Goal: Information Seeking & Learning: Learn about a topic

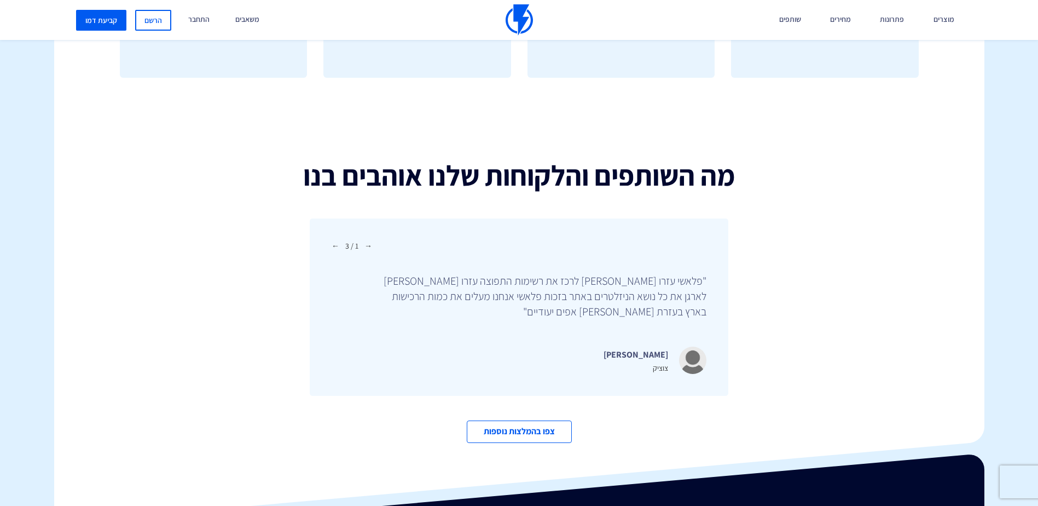
scroll to position [3765, 0]
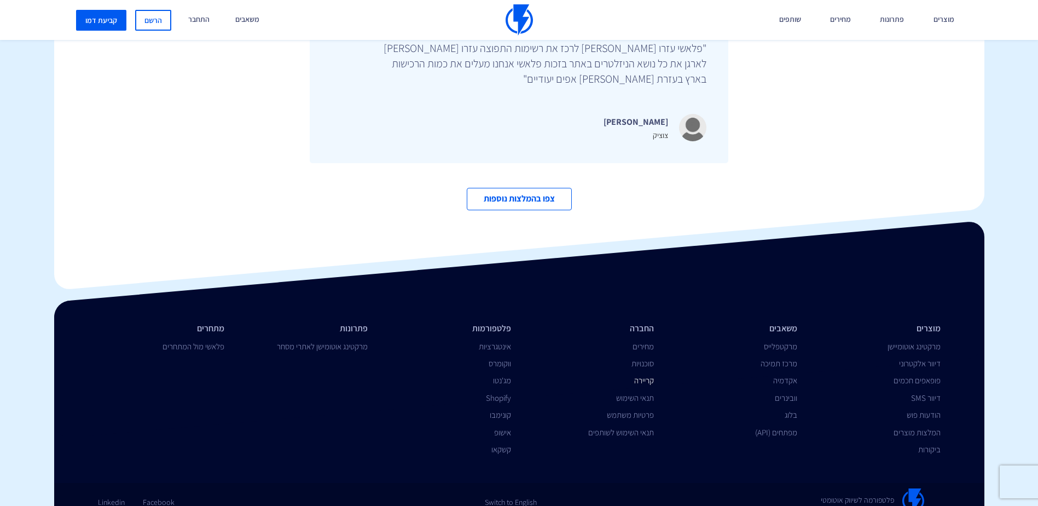
click at [635, 375] on link "קריירה" at bounding box center [644, 380] width 20 height 10
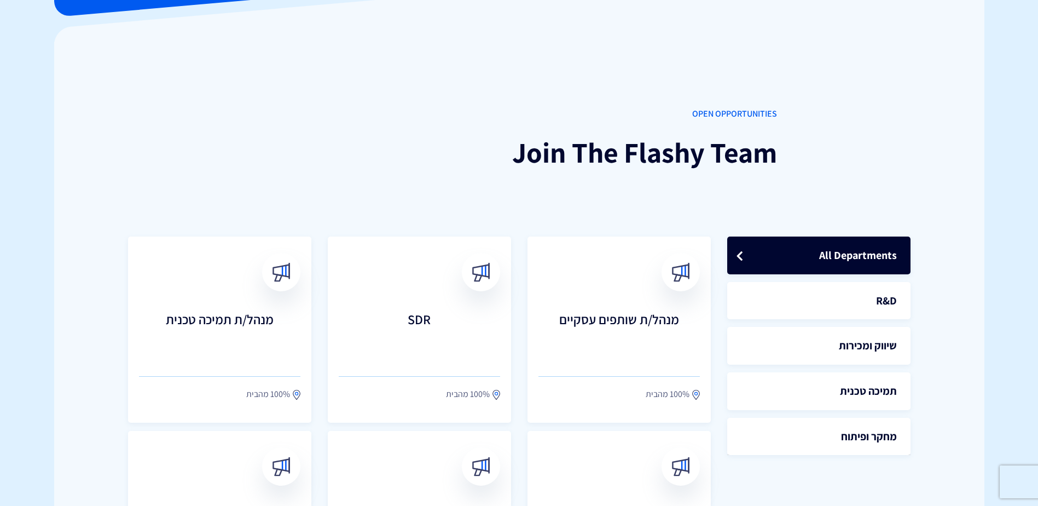
scroll to position [164, 0]
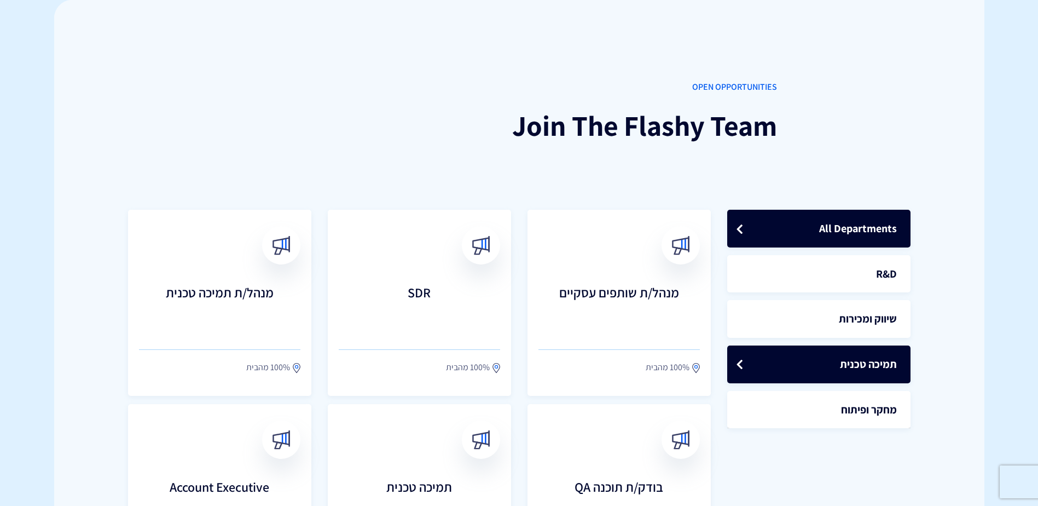
click at [757, 356] on link "תמיכה טכנית" at bounding box center [818, 364] width 183 height 38
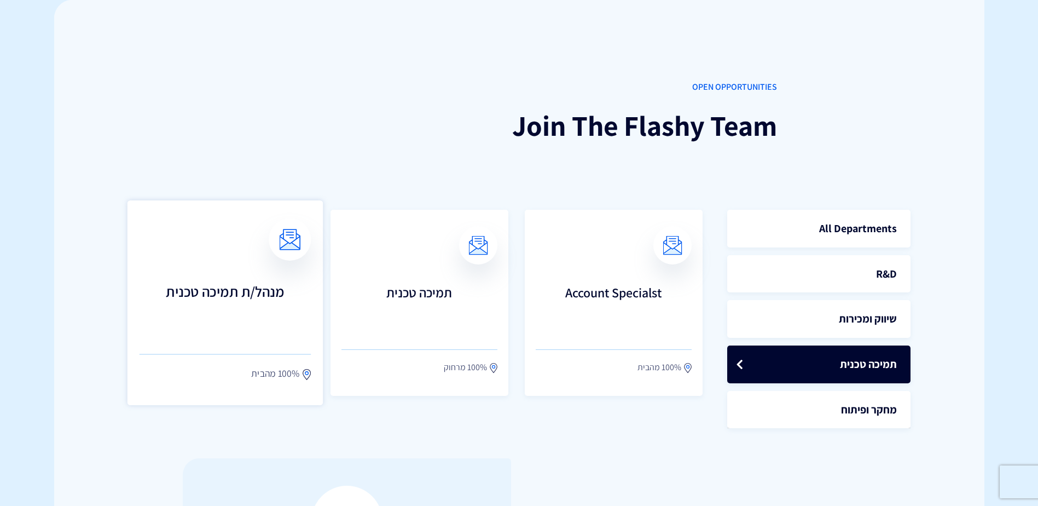
click at [235, 335] on link "מנהל/ת תמיכה טכנית 100% מהבית" at bounding box center [225, 302] width 196 height 205
click at [560, 268] on link "Account Specialst 100% מהבית" at bounding box center [614, 302] width 196 height 205
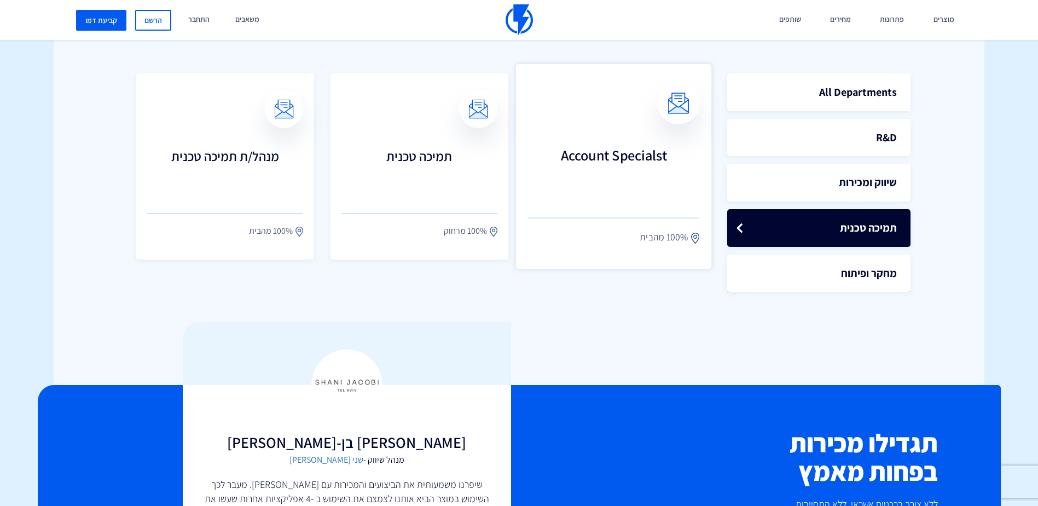
scroll to position [383, 0]
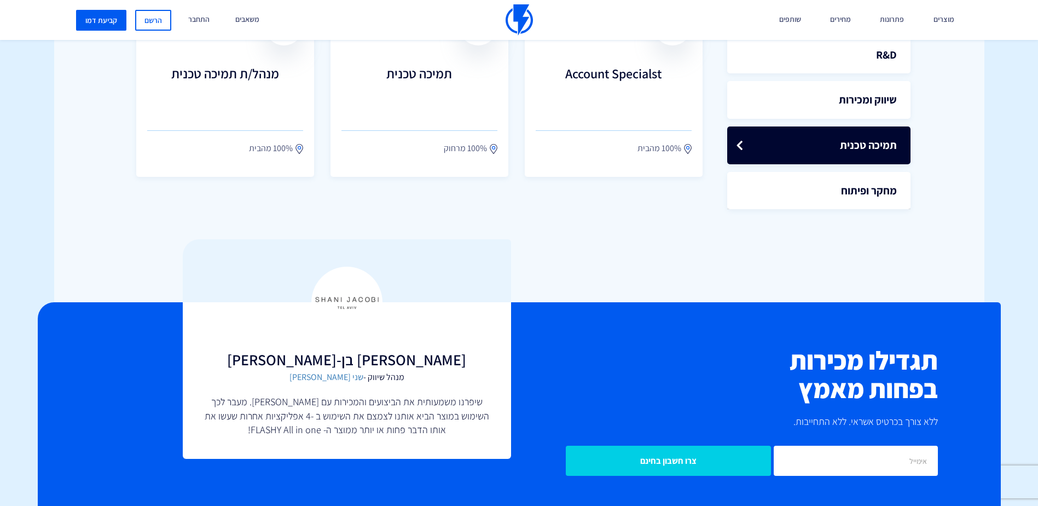
click at [423, 109] on body "מוצרים שיווק אוטומטי הפכו את השיווק לאוטומטי דיוור אלקטרוני שלחו את המסר הנכון …" at bounding box center [519, 228] width 1038 height 1222
click at [421, 97] on h3 "תמיכה טכנית" at bounding box center [419, 89] width 172 height 48
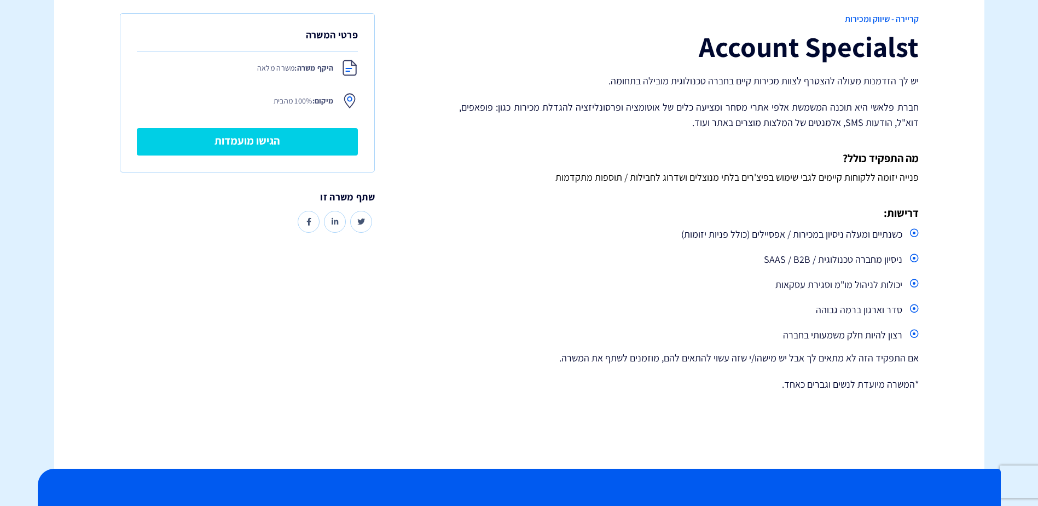
scroll to position [219, 0]
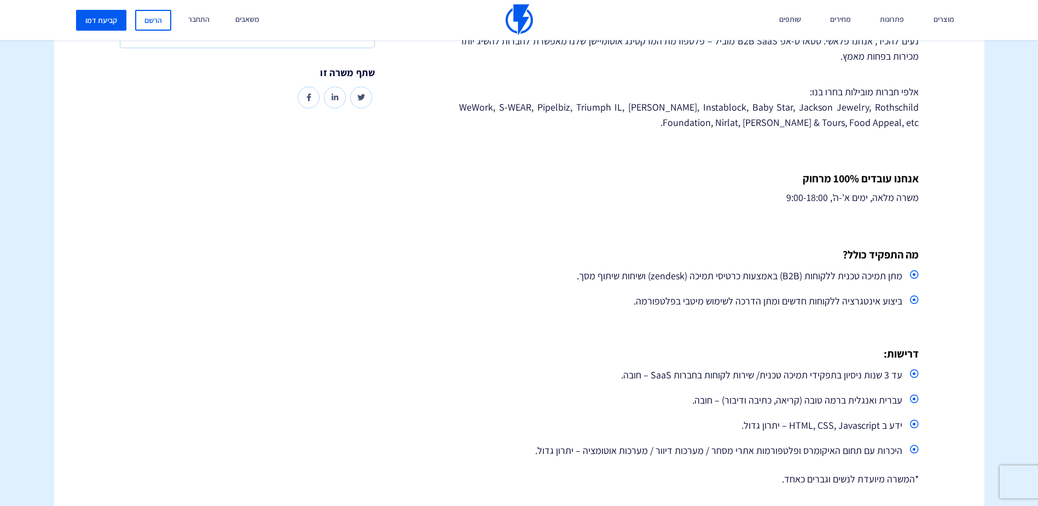
scroll to position [383, 0]
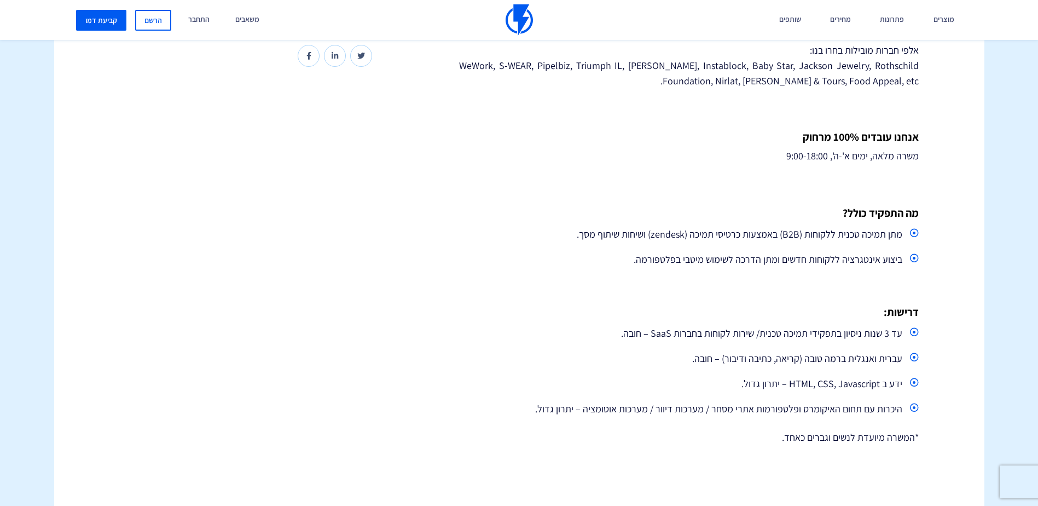
click at [534, 229] on li "מתן תמיכה טכנית ללקוחות (B2B) באמצעות כרטיסי תמיכה (zendesk) ושיחות שיתוף מסך." at bounding box center [688, 234] width 459 height 20
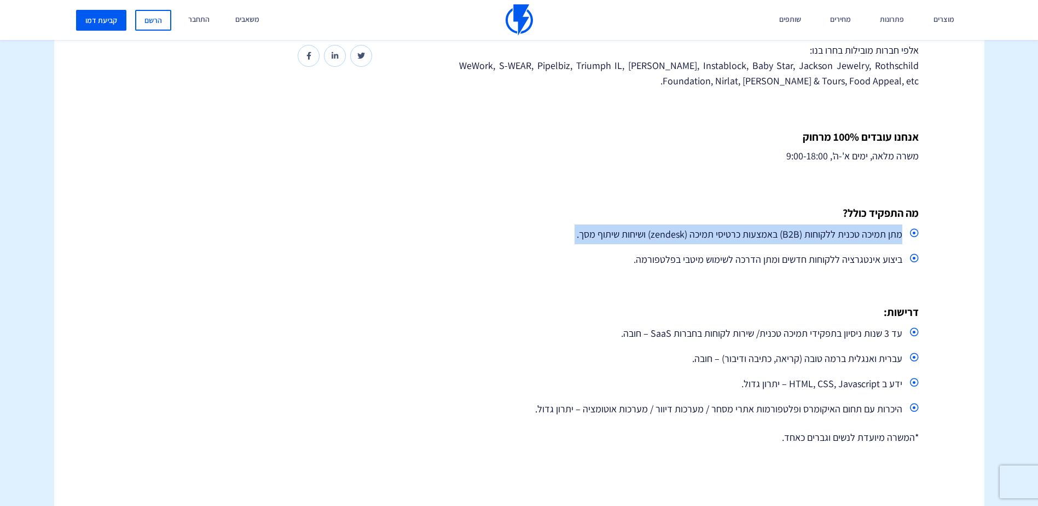
click at [534, 229] on li "מתן תמיכה טכנית ללקוחות (B2B) באמצעות כרטיסי תמיכה (zendesk) ושיחות שיתוף מסך." at bounding box center [688, 234] width 459 height 20
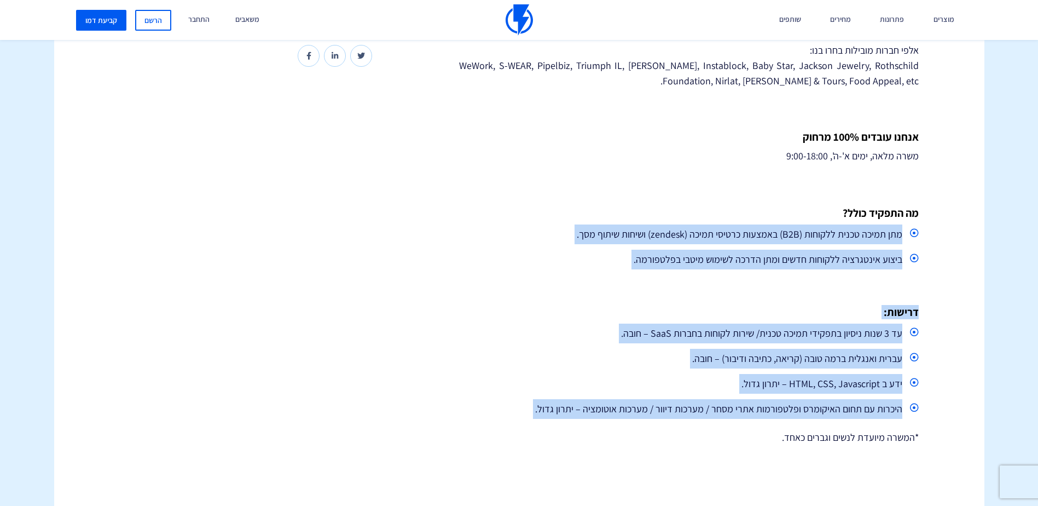
drag, startPoint x: 534, startPoint y: 229, endPoint x: 502, endPoint y: 415, distance: 188.8
click at [502, 415] on div "קריירה - תמיכה טכנית תמיכה טכנית יש לך הזדמנות מעולה להצטרף לשלבים הכי מרתקים ב…" at bounding box center [689, 151] width 476 height 609
click at [502, 415] on li "היכרות עם תחום האיקומרס ופלטפורמות אתרי מסחר / מערכות דיוור / מערכות אוטומציה –…" at bounding box center [688, 409] width 459 height 20
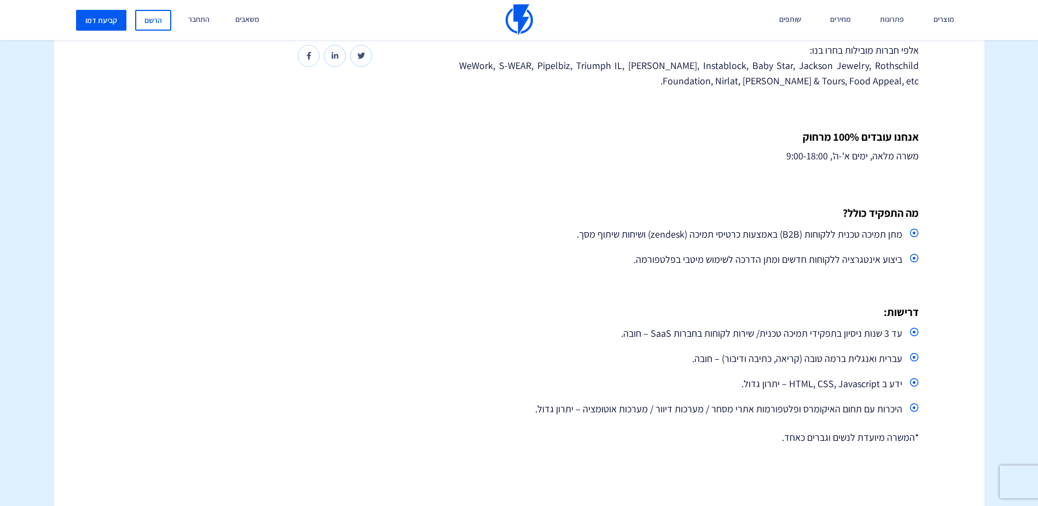
click at [502, 415] on li "היכרות עם תחום האיקומרס ופלטפורמות אתרי מסחר / מערכות דיוור / מערכות אוטומציה –…" at bounding box center [688, 409] width 459 height 20
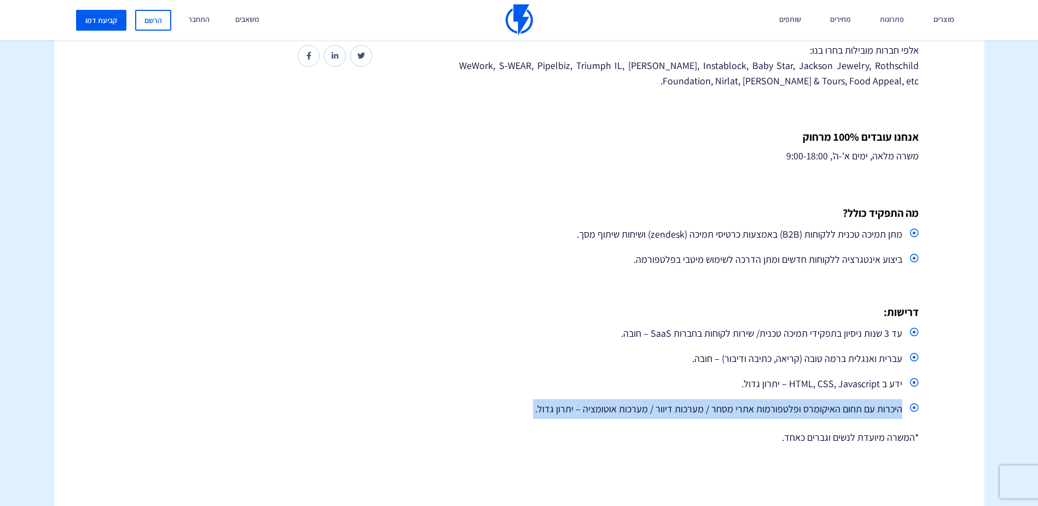
click at [502, 415] on li "היכרות עם תחום האיקומרס ופלטפורמות אתרי מסחר / מערכות דיוור / מערכות אוטומציה –…" at bounding box center [688, 409] width 459 height 20
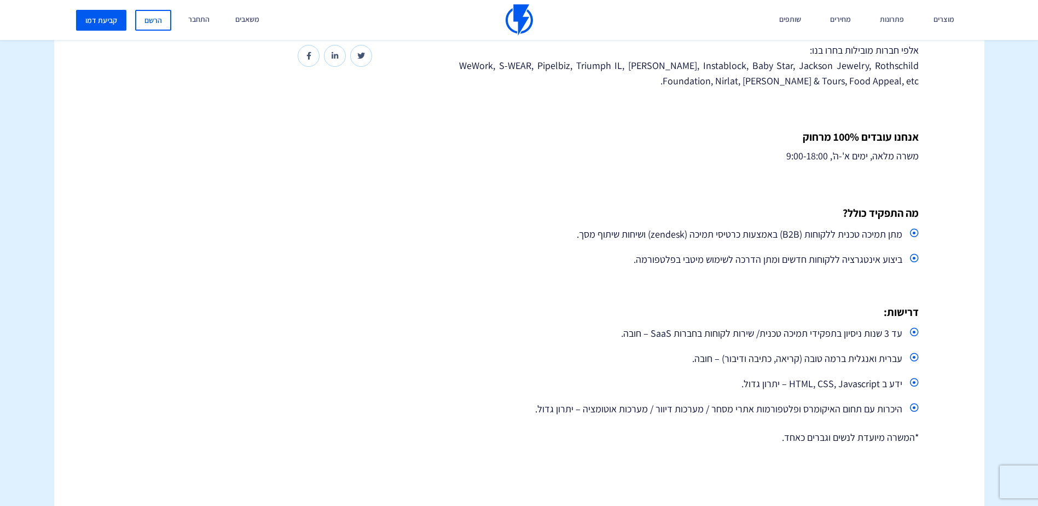
click at [436, 389] on div "קריירה - תמיכה טכנית תמיכה טכנית יש לך הזדמנות מעולה להצטרף לשלבים הכי מרתקים ב…" at bounding box center [519, 152] width 947 height 740
